Goal: Find specific page/section: Find specific page/section

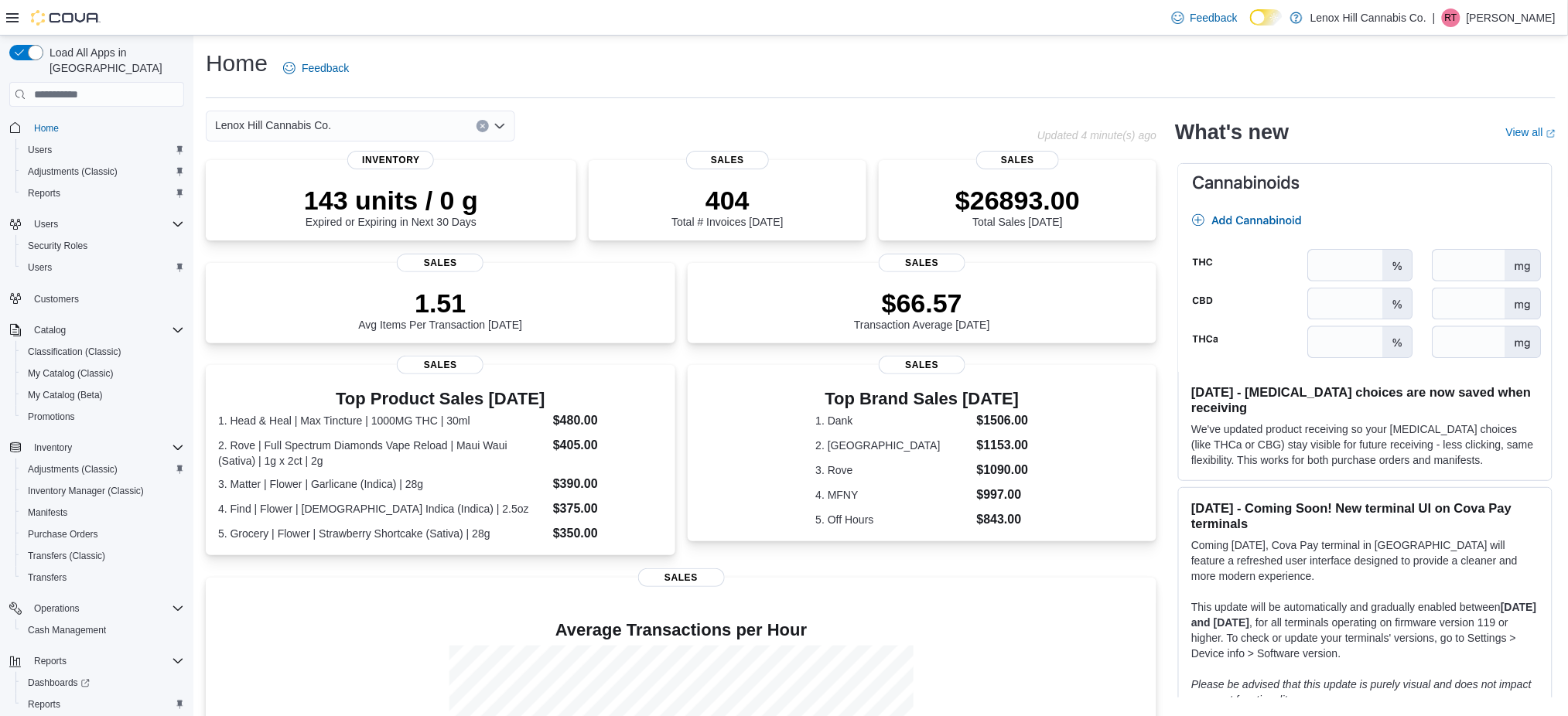
click at [1528, 13] on p "Robert Tagoe" at bounding box center [1510, 17] width 89 height 18
click at [1454, 151] on span "Sign Out" at bounding box center [1455, 151] width 41 height 15
